Goal: Task Accomplishment & Management: Manage account settings

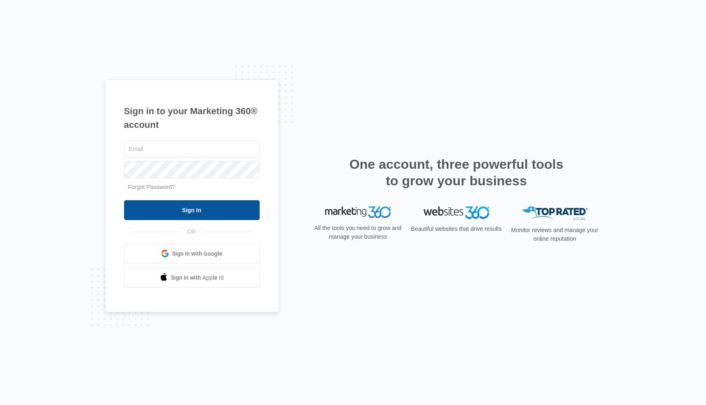
type input "[EMAIL_ADDRESS][DOMAIN_NAME]"
click at [208, 212] on input "Sign In" at bounding box center [192, 210] width 136 height 20
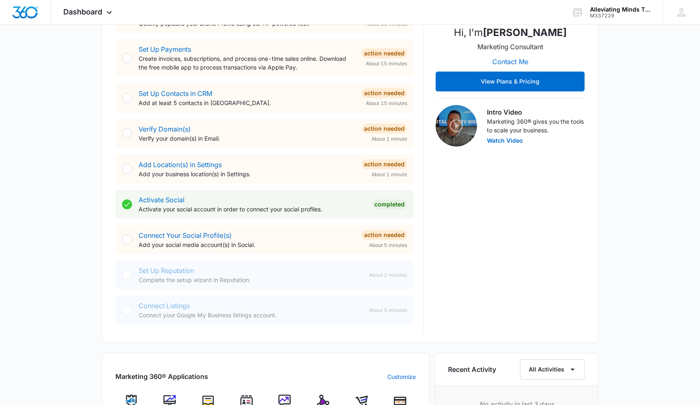
scroll to position [188, 0]
click at [131, 240] on div at bounding box center [127, 239] width 10 height 10
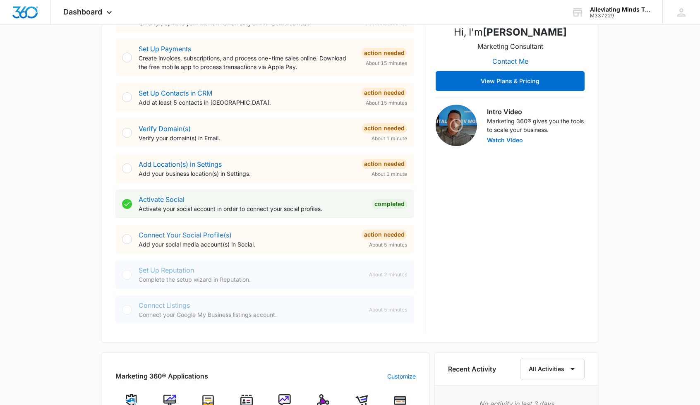
click at [159, 235] on link "Connect Your Social Profile(s)" at bounding box center [185, 235] width 93 height 8
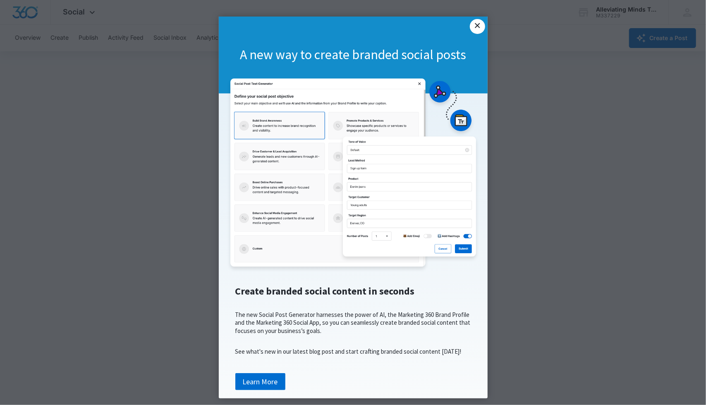
click at [475, 26] on link "×" at bounding box center [477, 26] width 15 height 15
